Goal: Task Accomplishment & Management: Complete application form

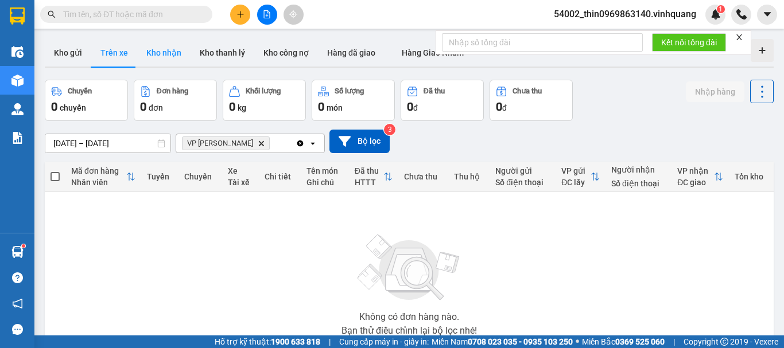
click at [166, 46] on button "Kho nhận" at bounding box center [163, 53] width 53 height 28
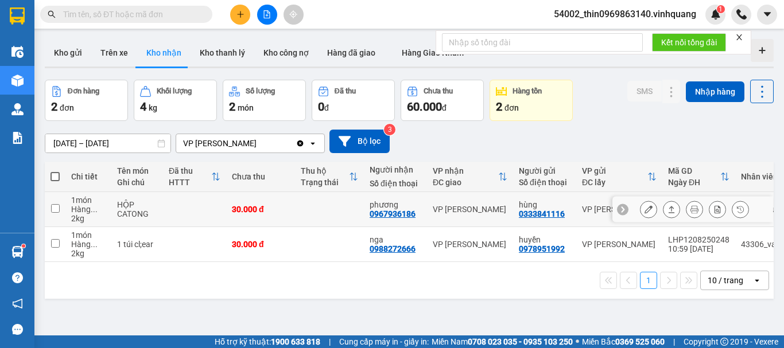
click at [56, 207] on input "checkbox" at bounding box center [55, 208] width 9 height 9
checkbox input "true"
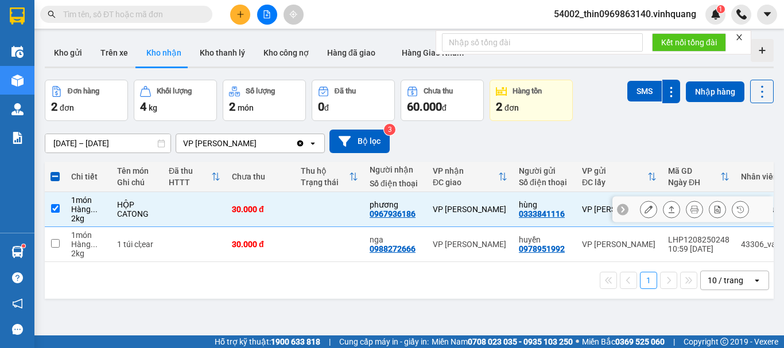
click at [668, 210] on icon at bounding box center [672, 210] width 8 height 8
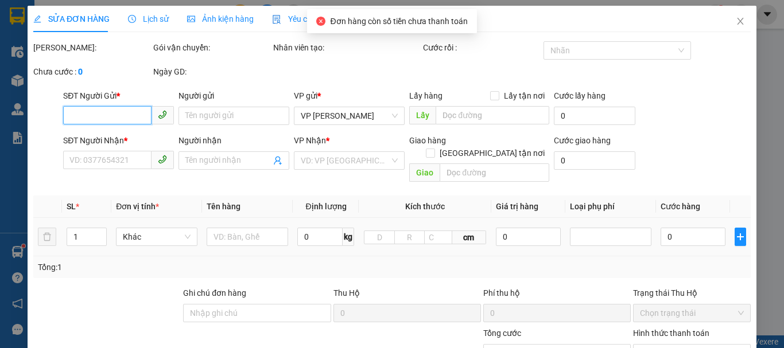
type input "0333841116"
type input "hùng"
type input "0967936186"
type input "phương"
type input "30.000"
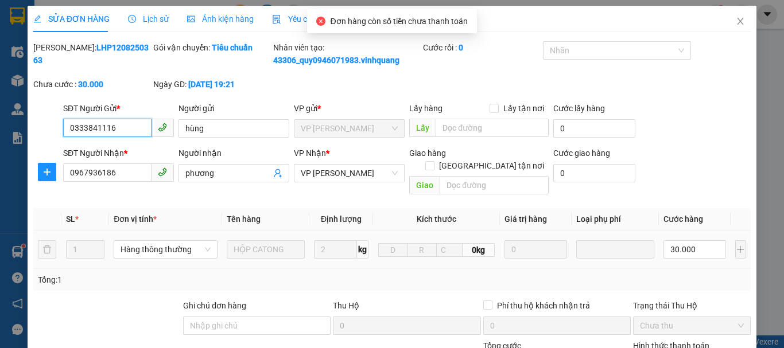
scroll to position [173, 0]
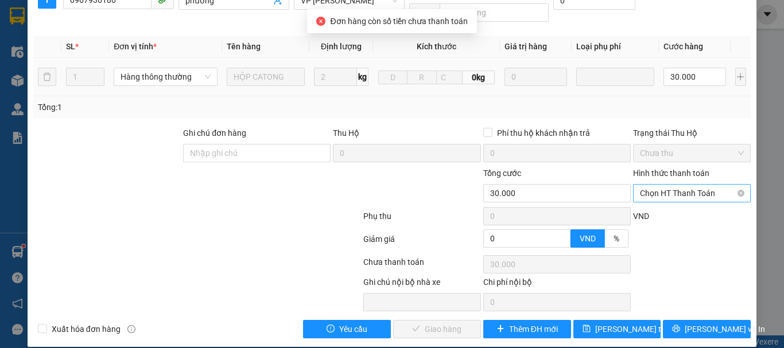
click at [675, 185] on span "Chọn HT Thanh Toán" at bounding box center [692, 193] width 104 height 17
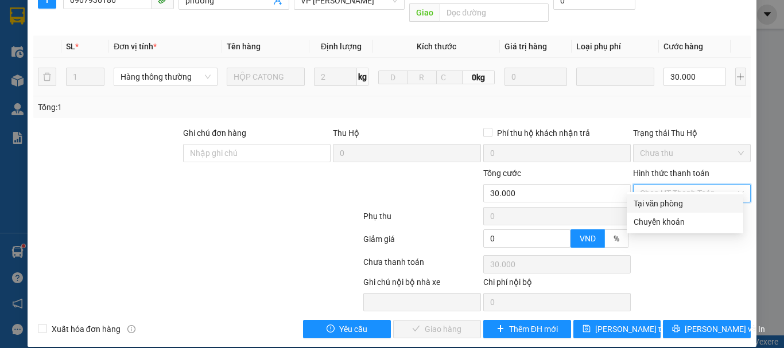
click at [668, 205] on div "Tại văn phòng" at bounding box center [685, 203] width 103 height 13
type input "0"
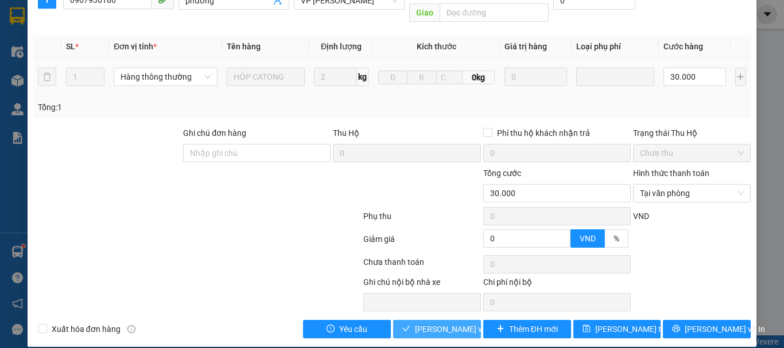
click at [426, 323] on span "[PERSON_NAME] và Giao hàng" at bounding box center [470, 329] width 110 height 13
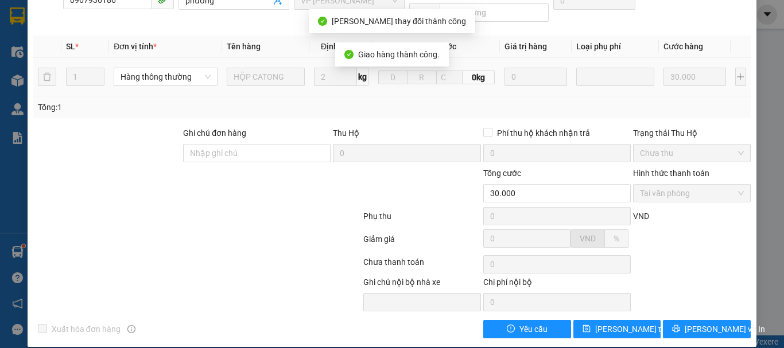
scroll to position [0, 0]
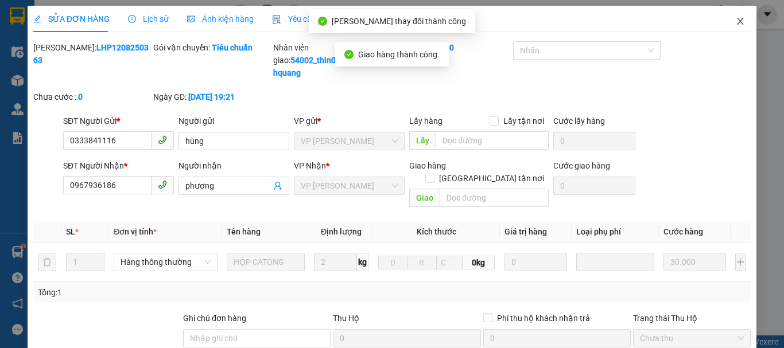
click at [736, 22] on icon "close" at bounding box center [740, 21] width 9 height 9
